Goal: Task Accomplishment & Management: Use online tool/utility

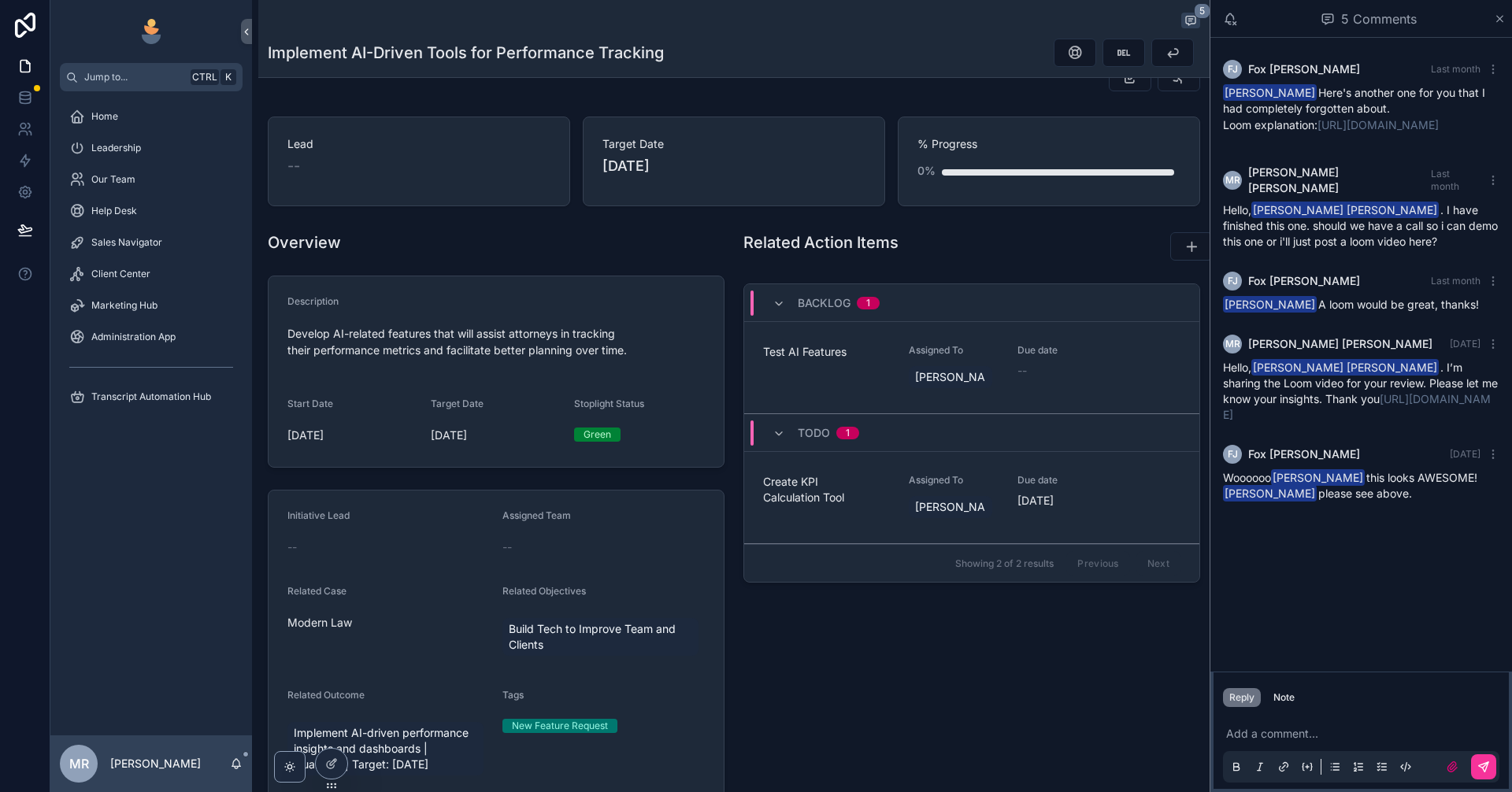
scroll to position [104, 0]
drag, startPoint x: 1508, startPoint y: 629, endPoint x: 1511, endPoint y: 664, distance: 35.1
click at [1508, 643] on div "[PERSON_NAME] [PERSON_NAME] Last month [PERSON_NAME] Here's another one for you…" at bounding box center [1361, 355] width 302 height 634
drag, startPoint x: 1511, startPoint y: 664, endPoint x: 1511, endPoint y: 829, distance: 165.0
click at [1511, 791] on html "Jump to... Ctrl K Home Leadership Our Team Help Desk Sales Navigator Client Cen…" at bounding box center [756, 396] width 1512 height 792
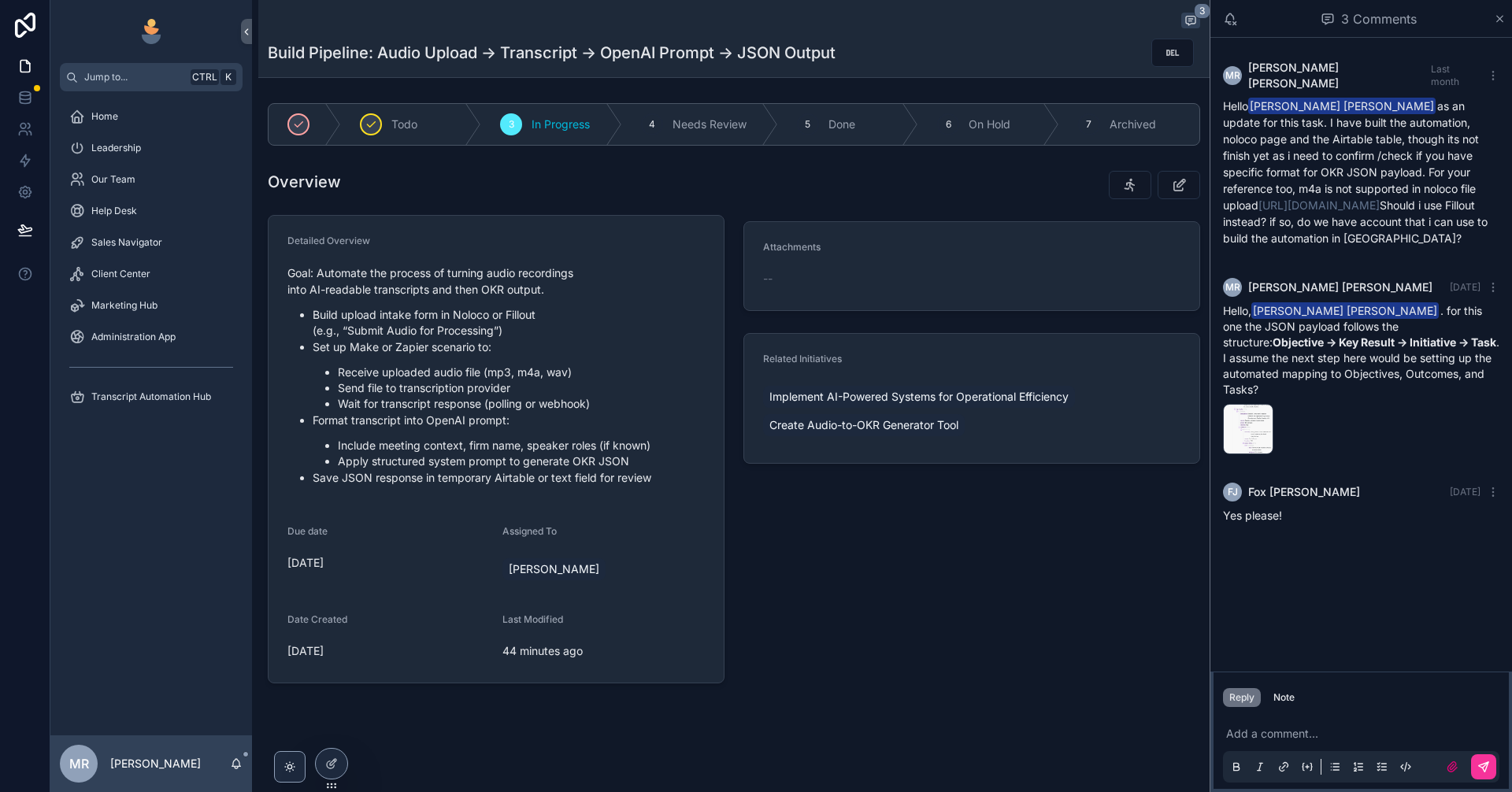
click at [92, 119] on span "Home" at bounding box center [104, 116] width 26 height 13
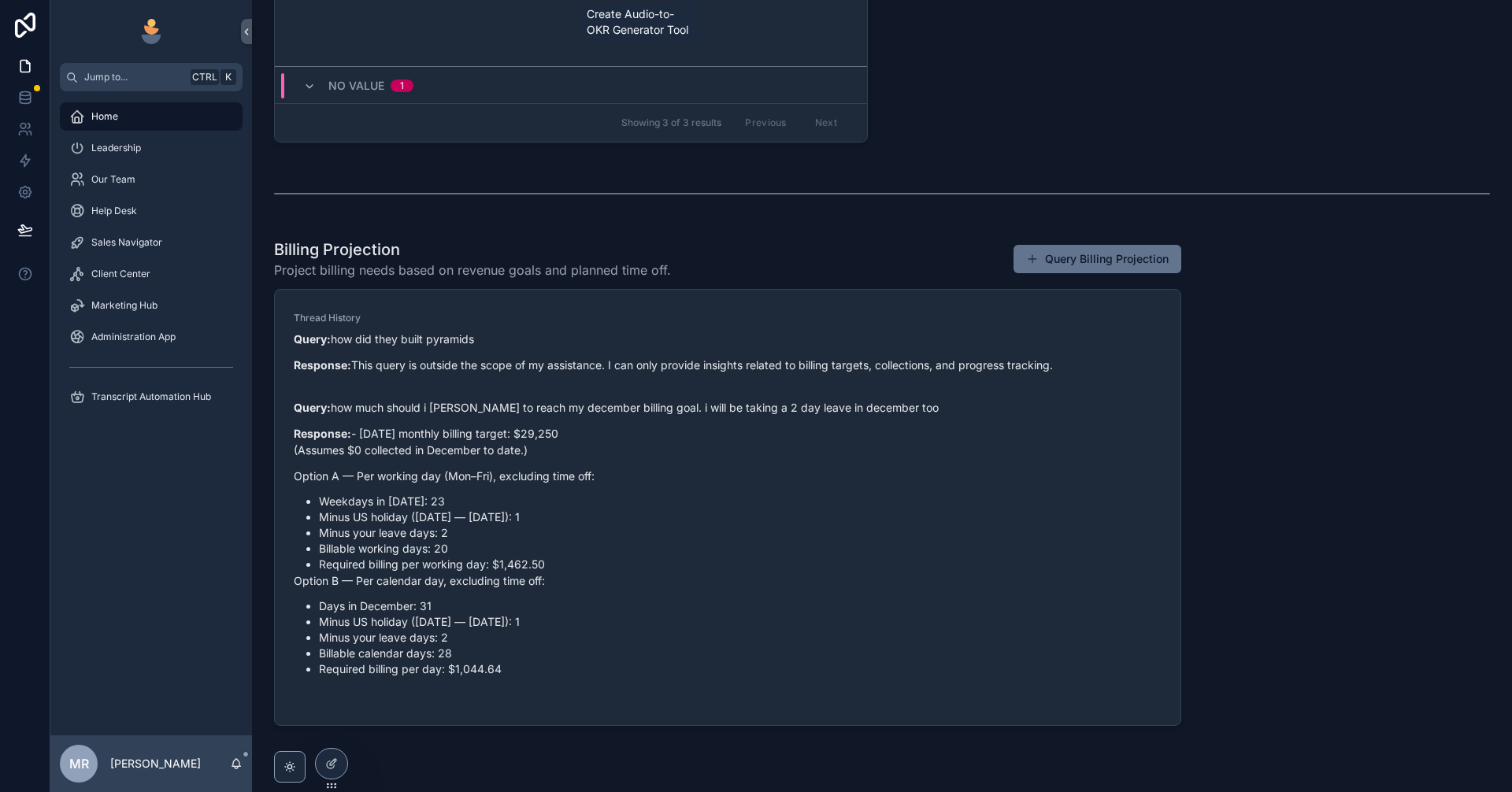
scroll to position [938, 0]
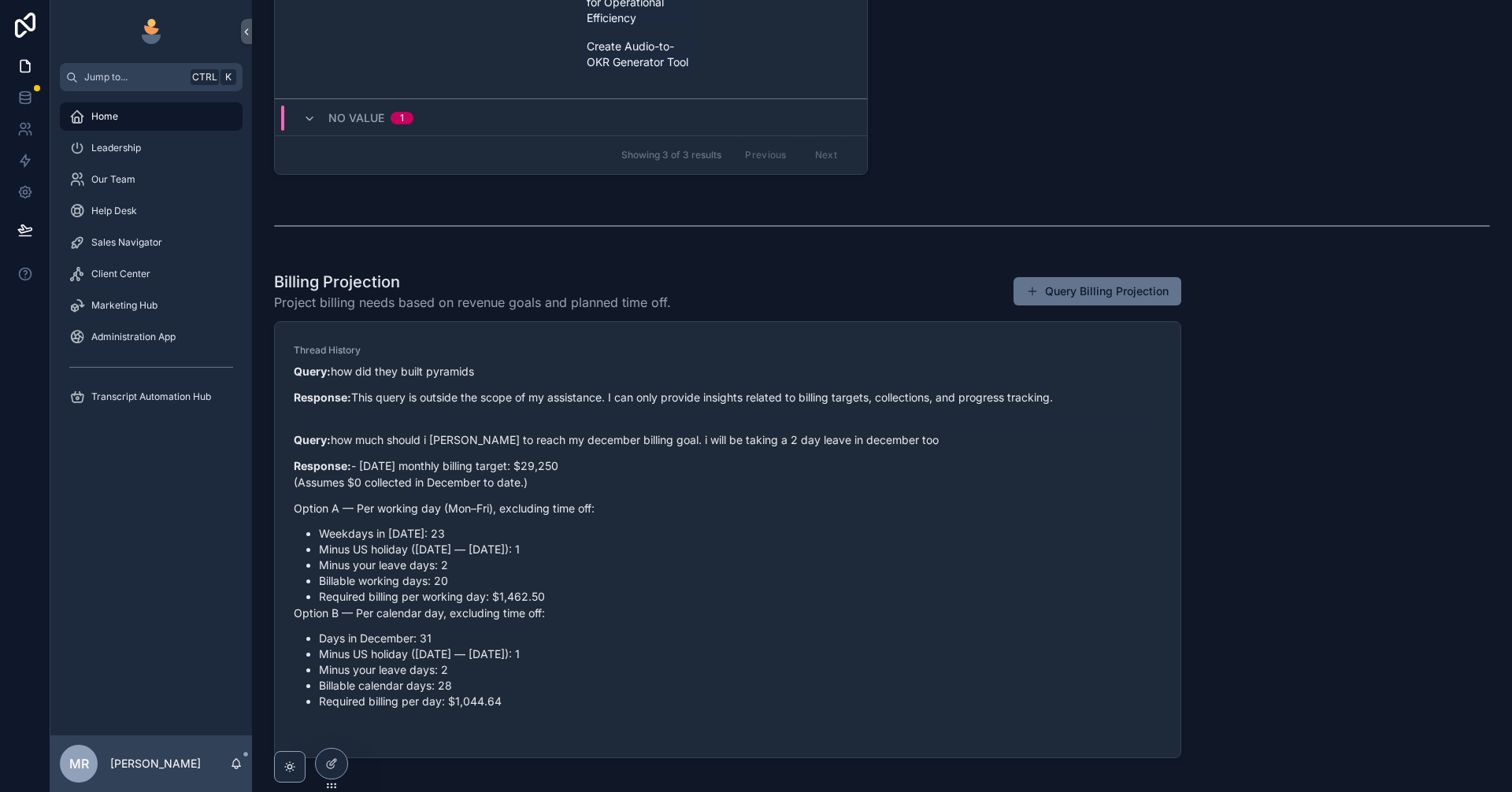
click at [265, 581] on div "Billing Projection Project billing needs based on revenue goals and planned tim…" at bounding box center [727, 517] width 926 height 506
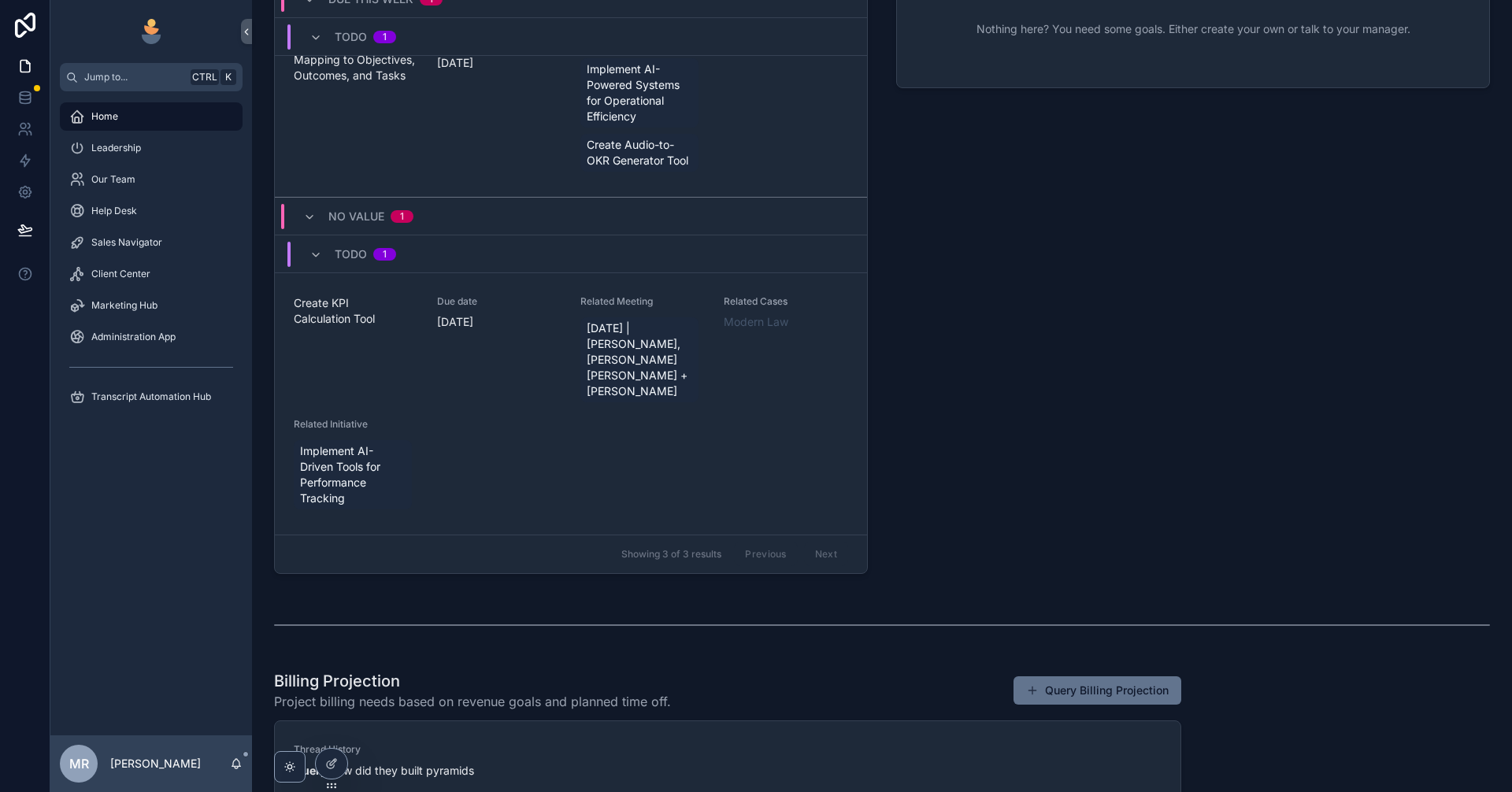
scroll to position [676, 0]
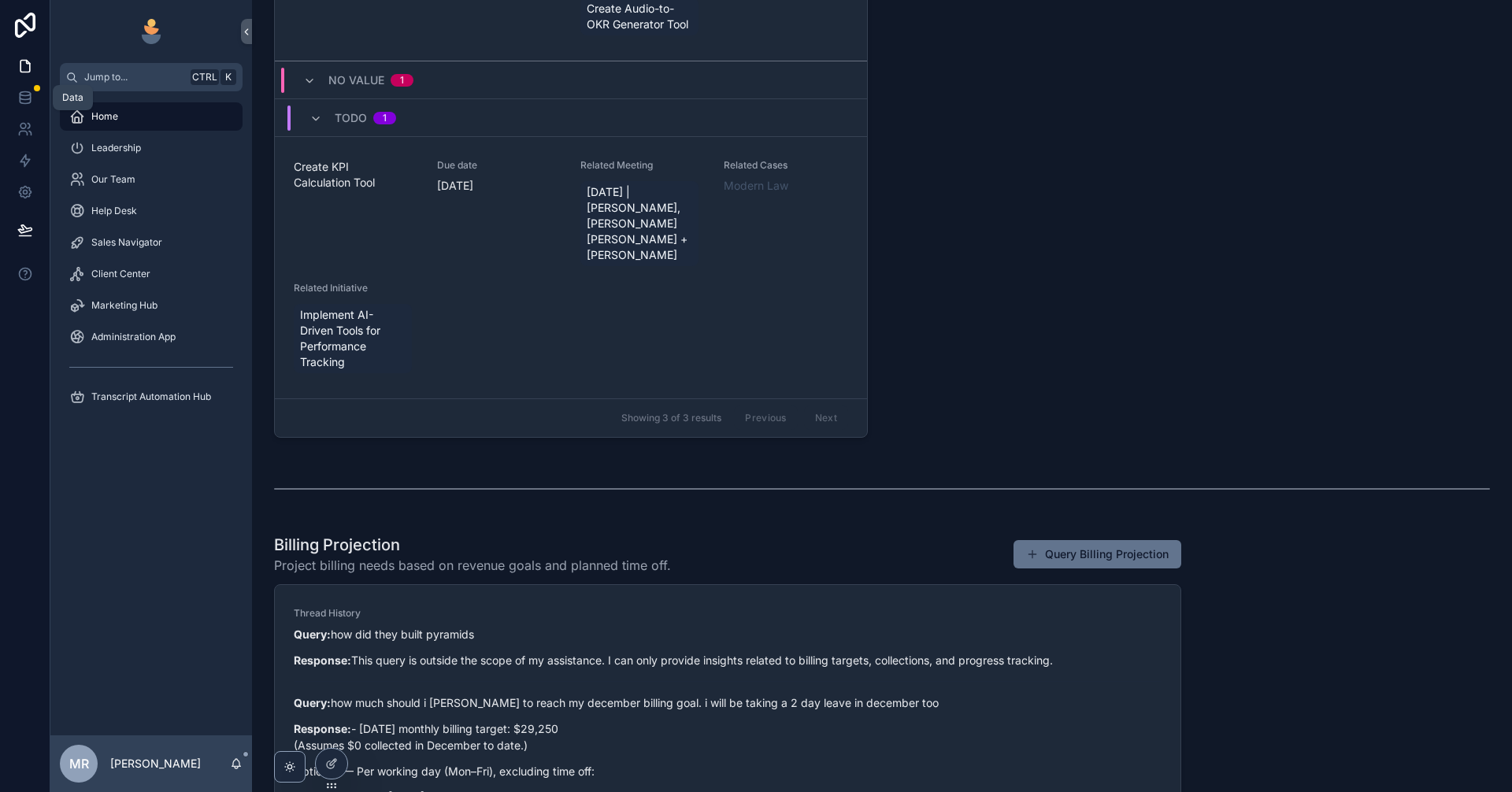
click at [27, 96] on icon at bounding box center [25, 94] width 10 height 4
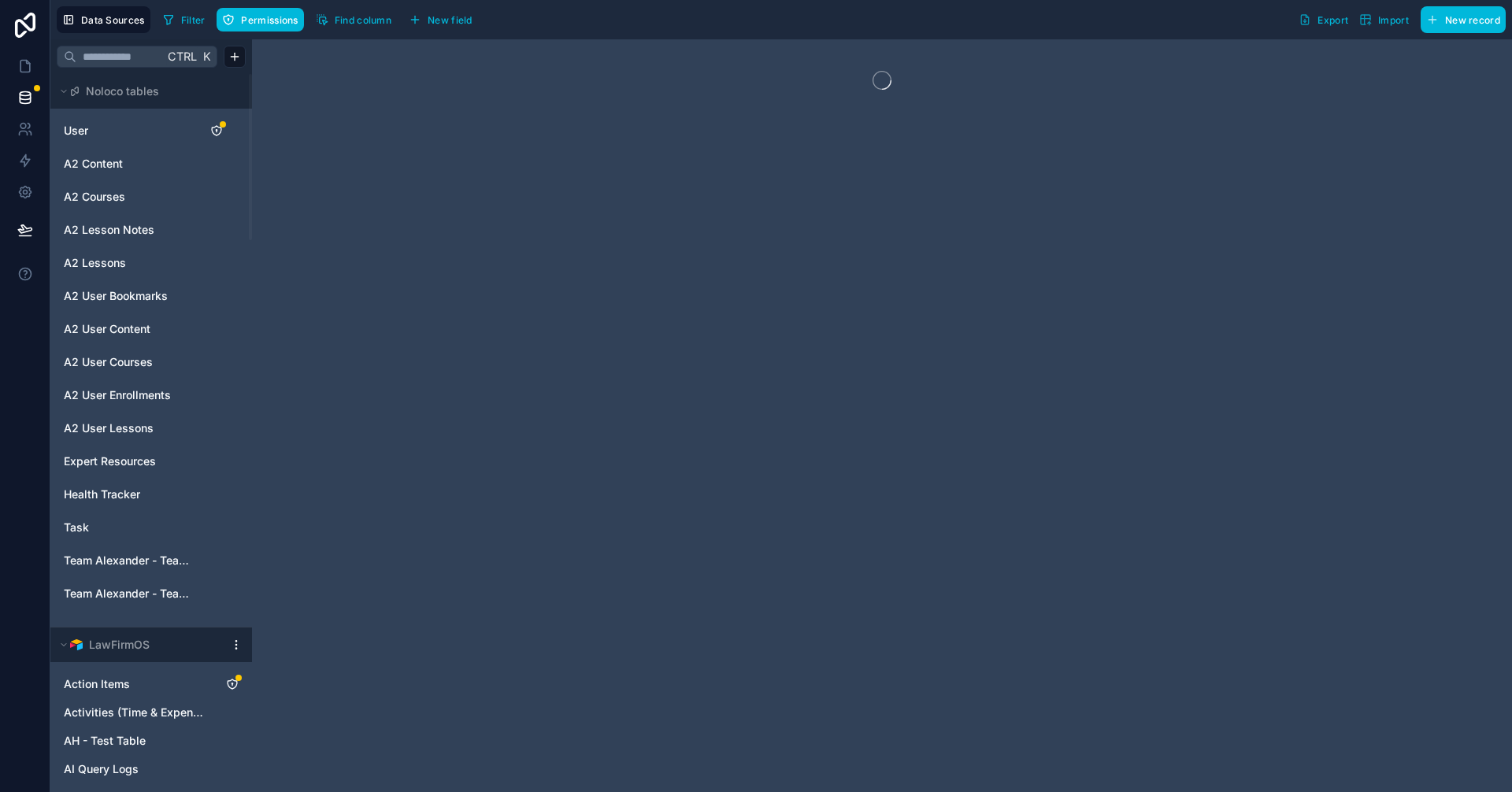
click at [99, 537] on div "Task" at bounding box center [151, 528] width 189 height 25
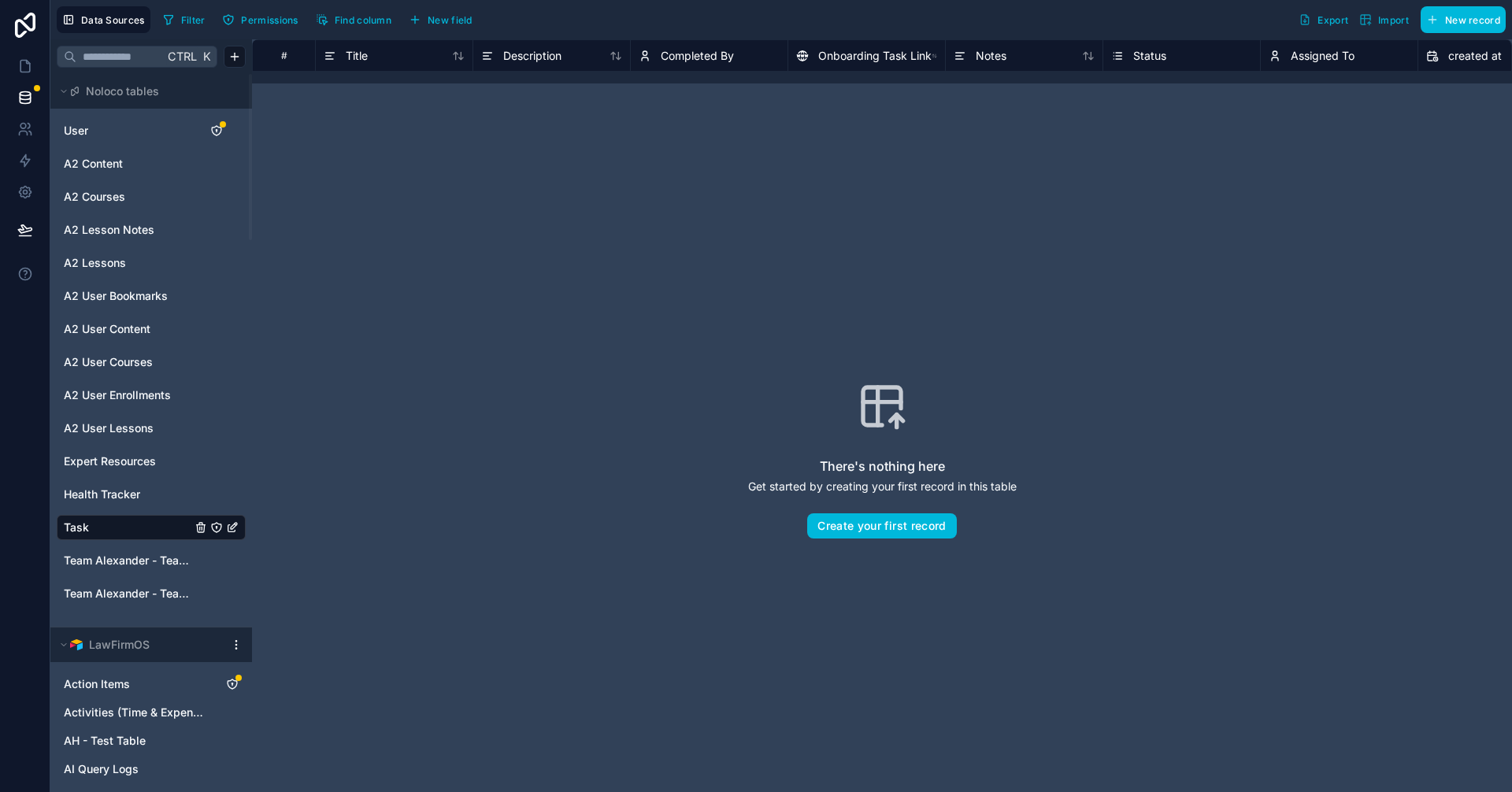
click at [234, 59] on html "Data Sources Filter Permissions Find column New field Export Import New record …" at bounding box center [756, 396] width 1512 height 792
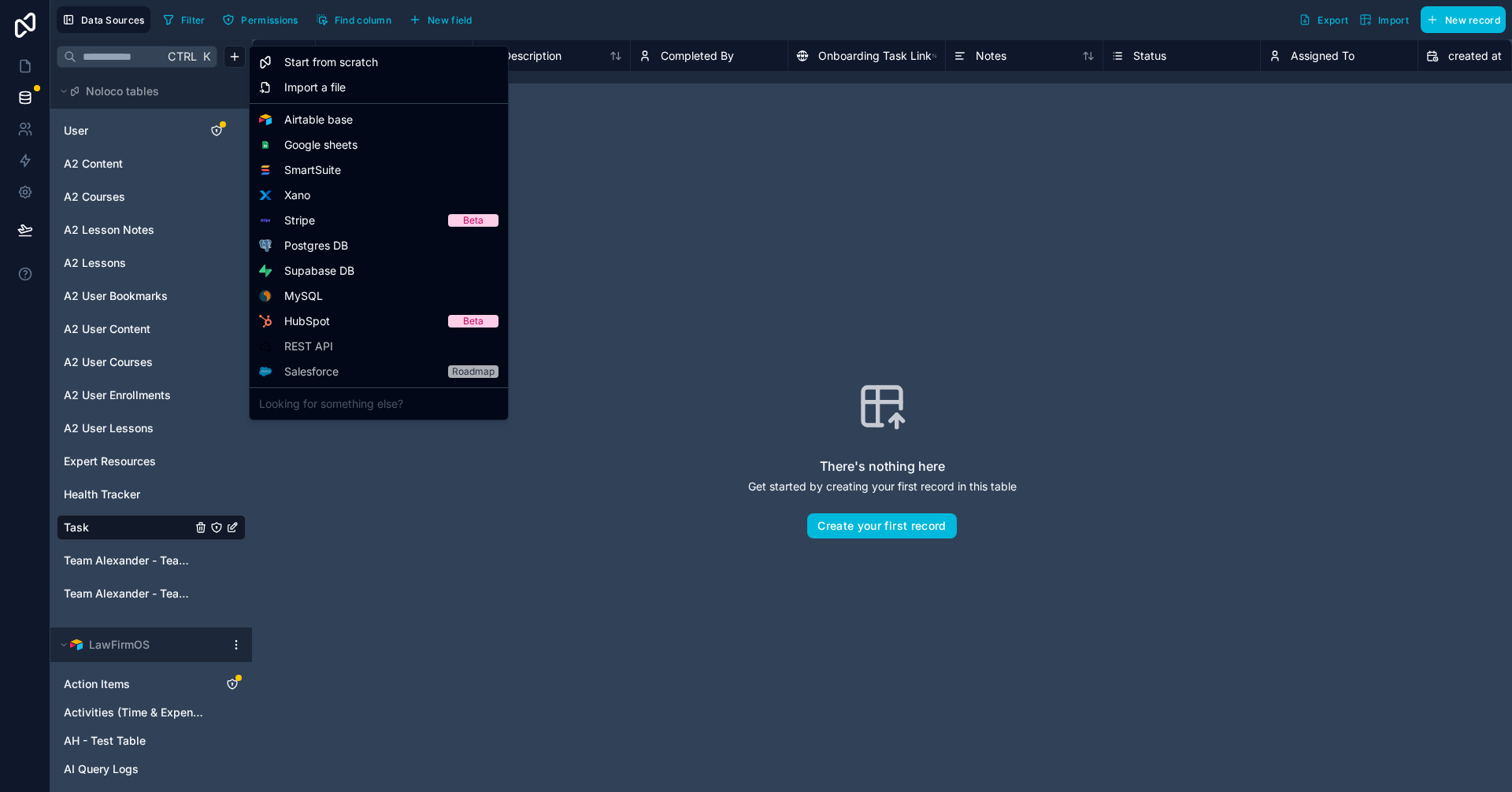
click at [377, 65] on span "Start from scratch" at bounding box center [331, 62] width 94 height 15
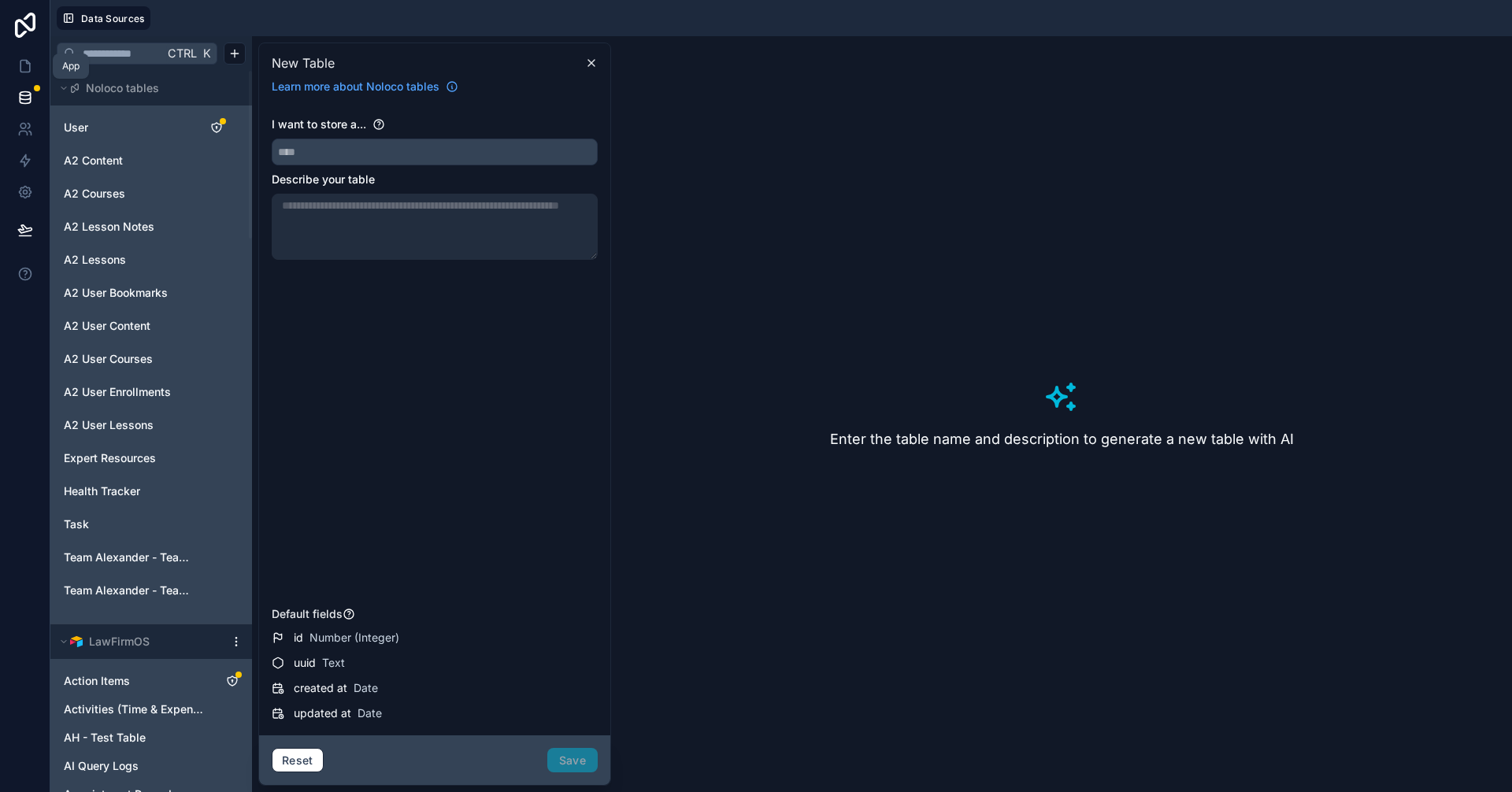
click at [21, 65] on icon at bounding box center [25, 65] width 15 height 15
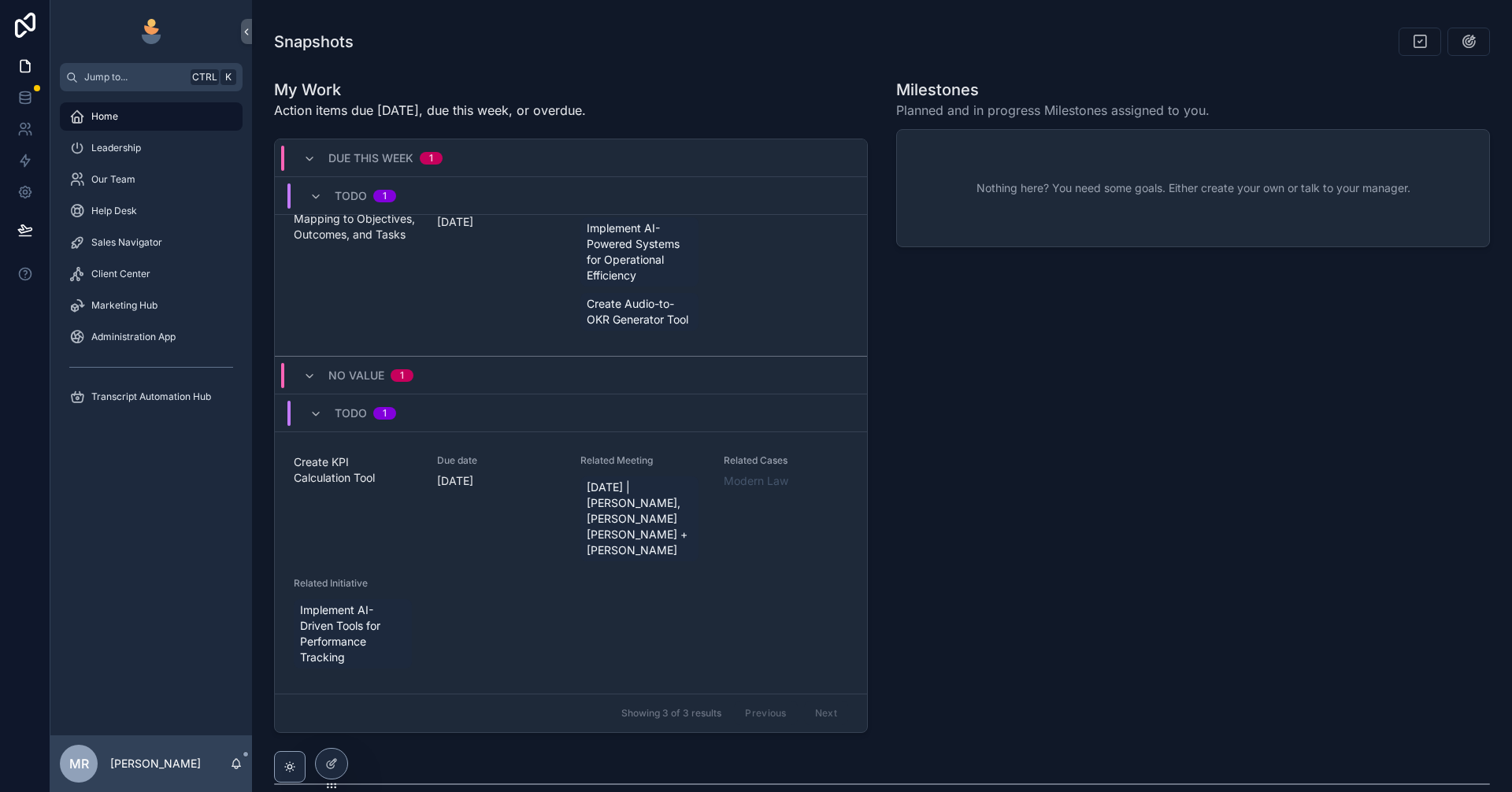
scroll to position [472, 0]
